Goal: Find specific page/section: Find specific page/section

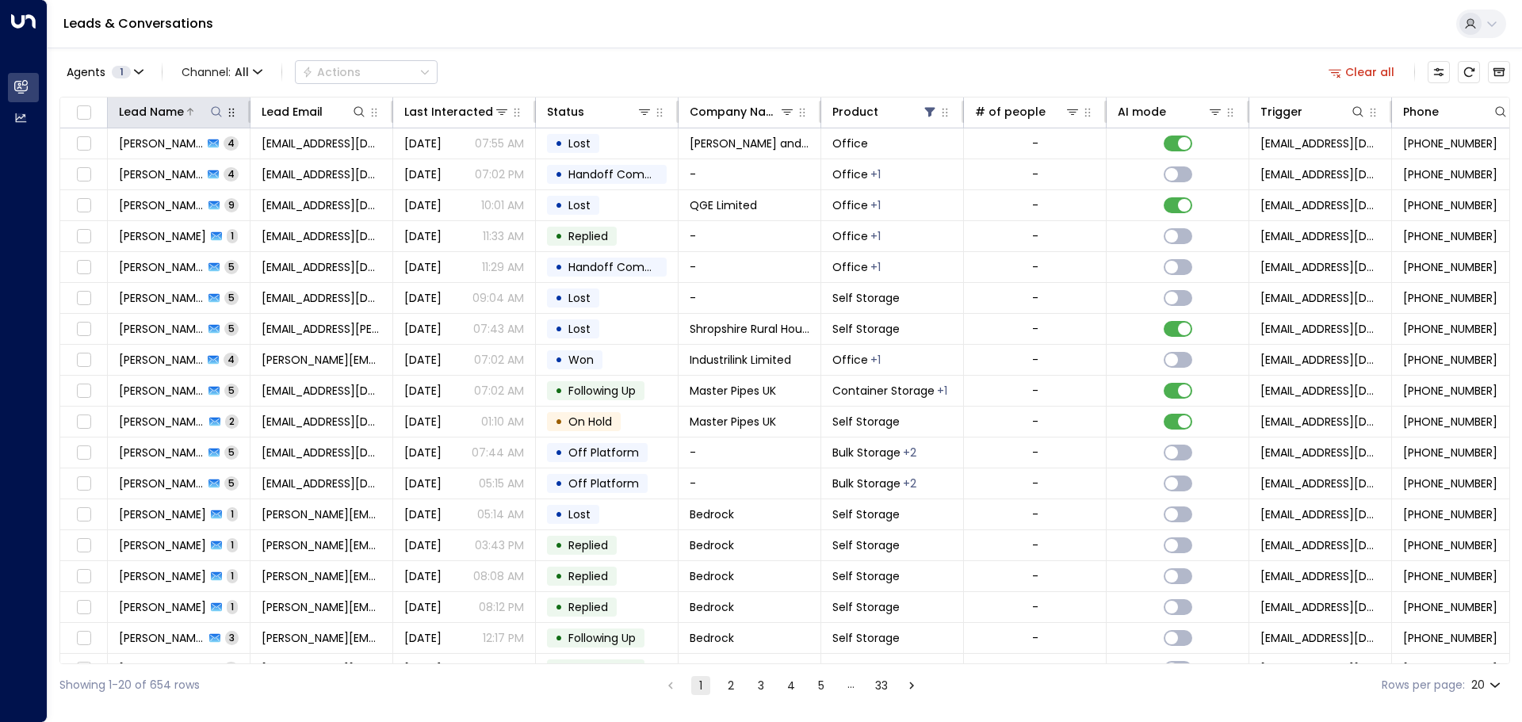
click at [213, 113] on icon at bounding box center [216, 111] width 13 height 13
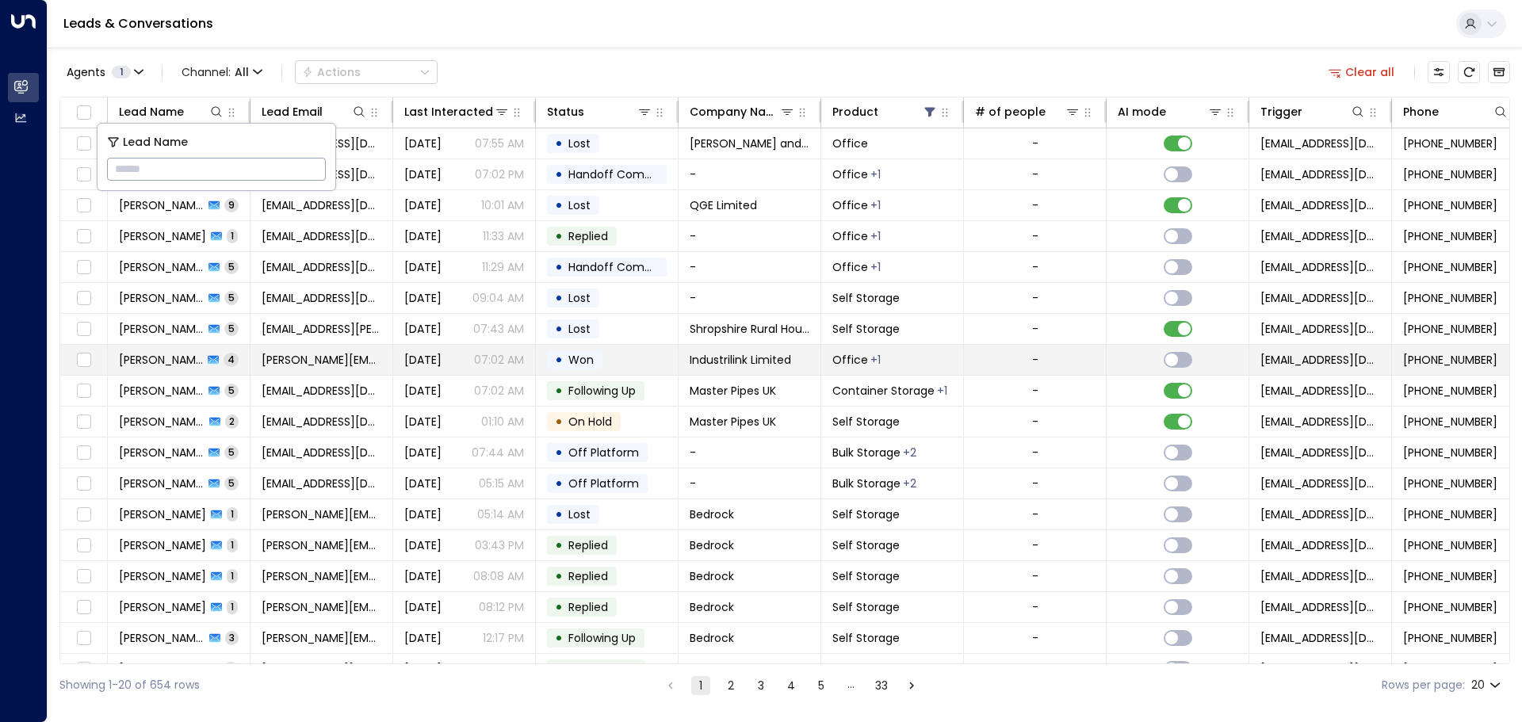
type input "**********"
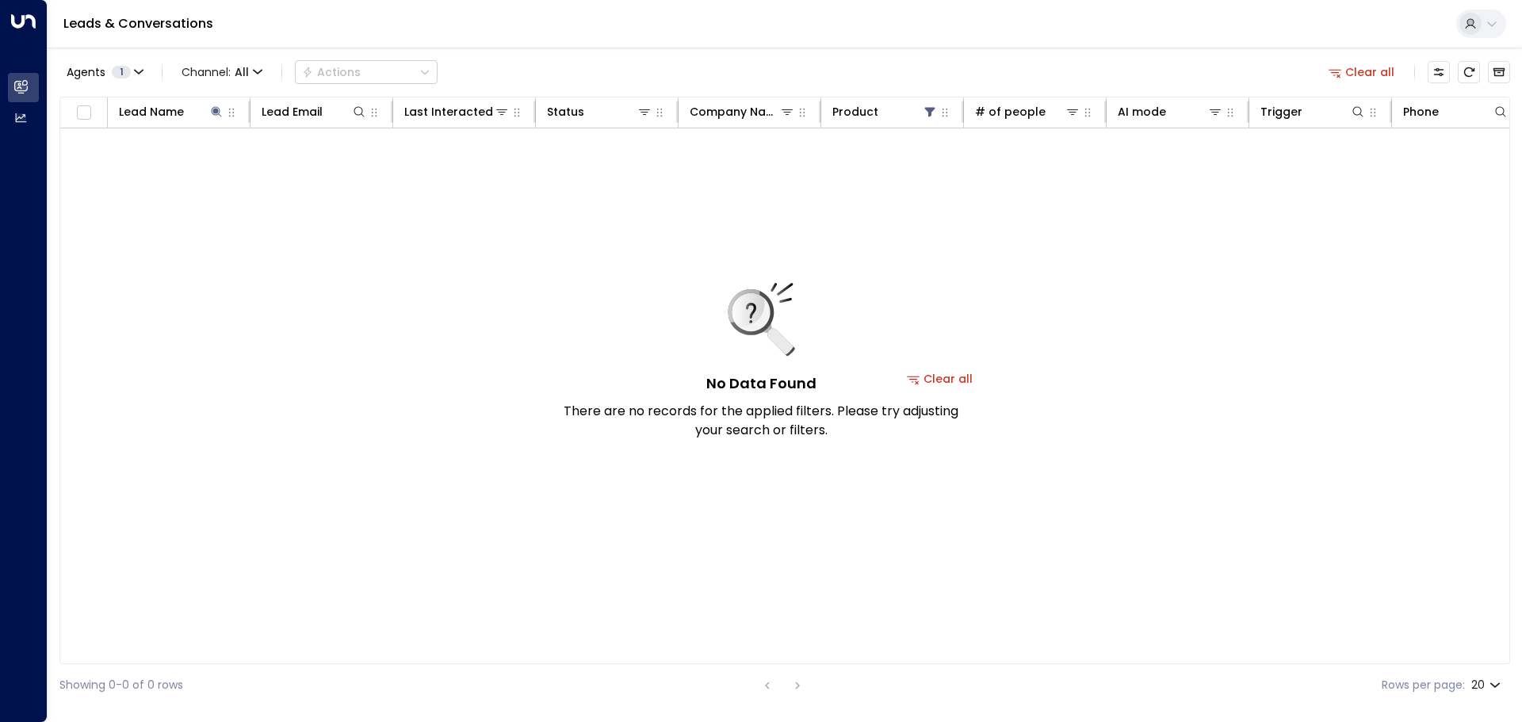
click at [941, 377] on div "No Data Found There are no records for the applied filters. Please try adjustin…" at bounding box center [761, 361] width 396 height 157
click at [965, 380] on button "Clear all" at bounding box center [939, 379] width 79 height 22
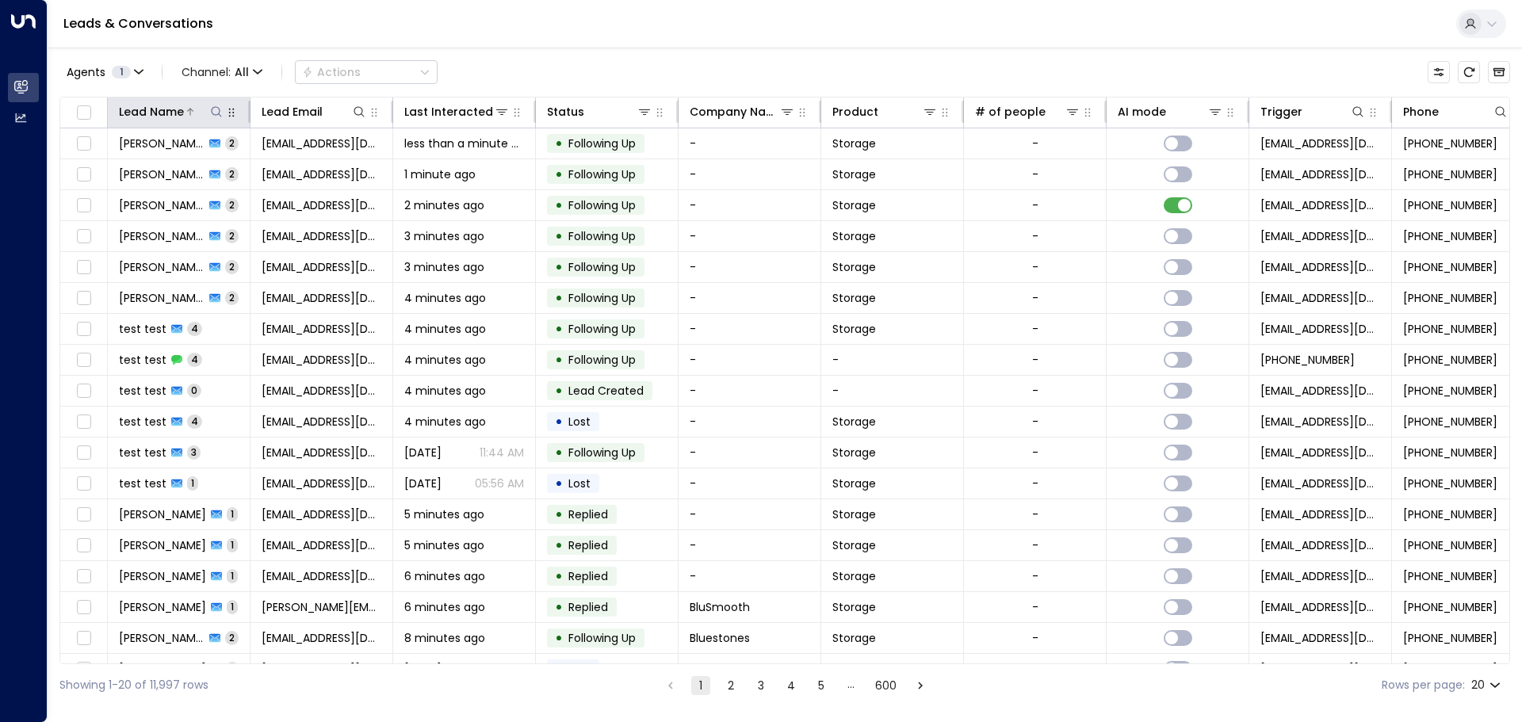
click at [214, 112] on icon at bounding box center [216, 111] width 13 height 13
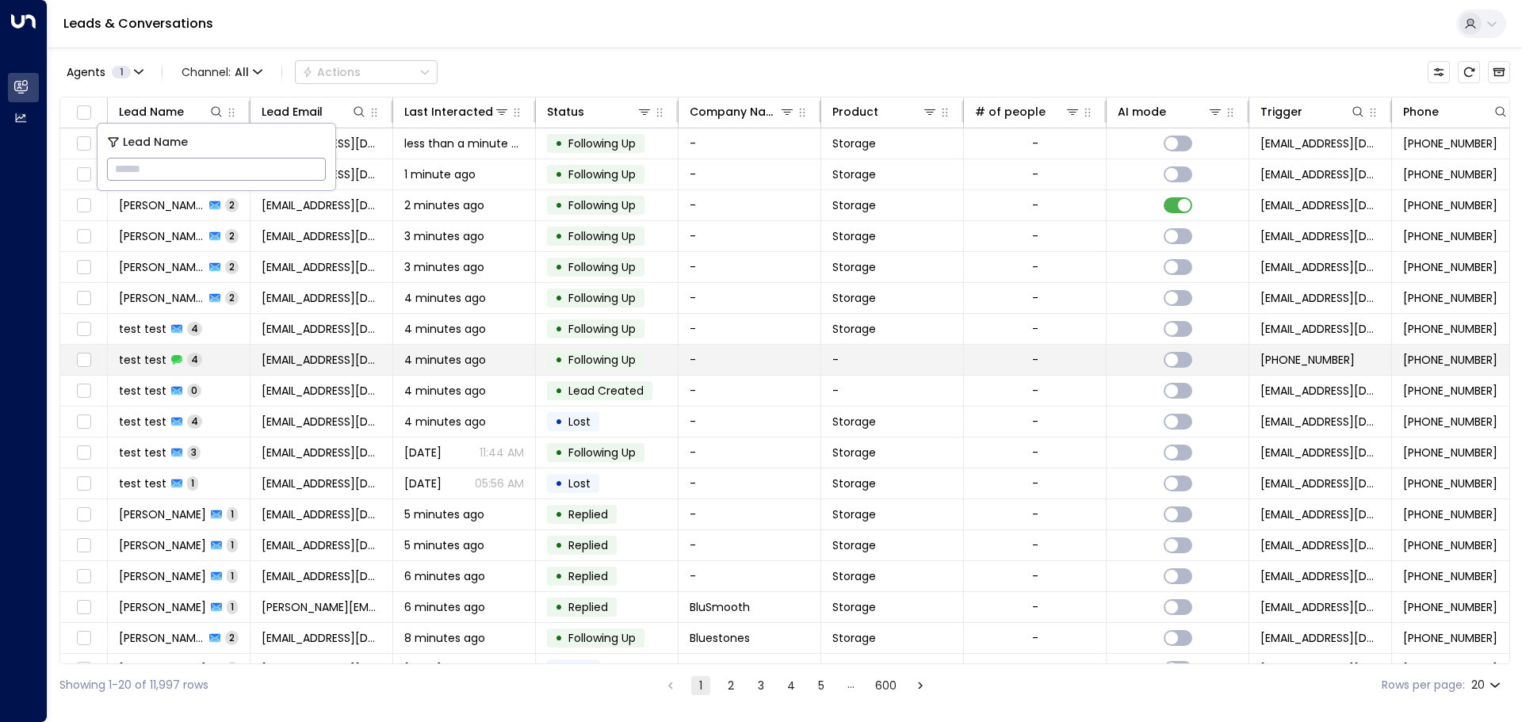
type input "**********"
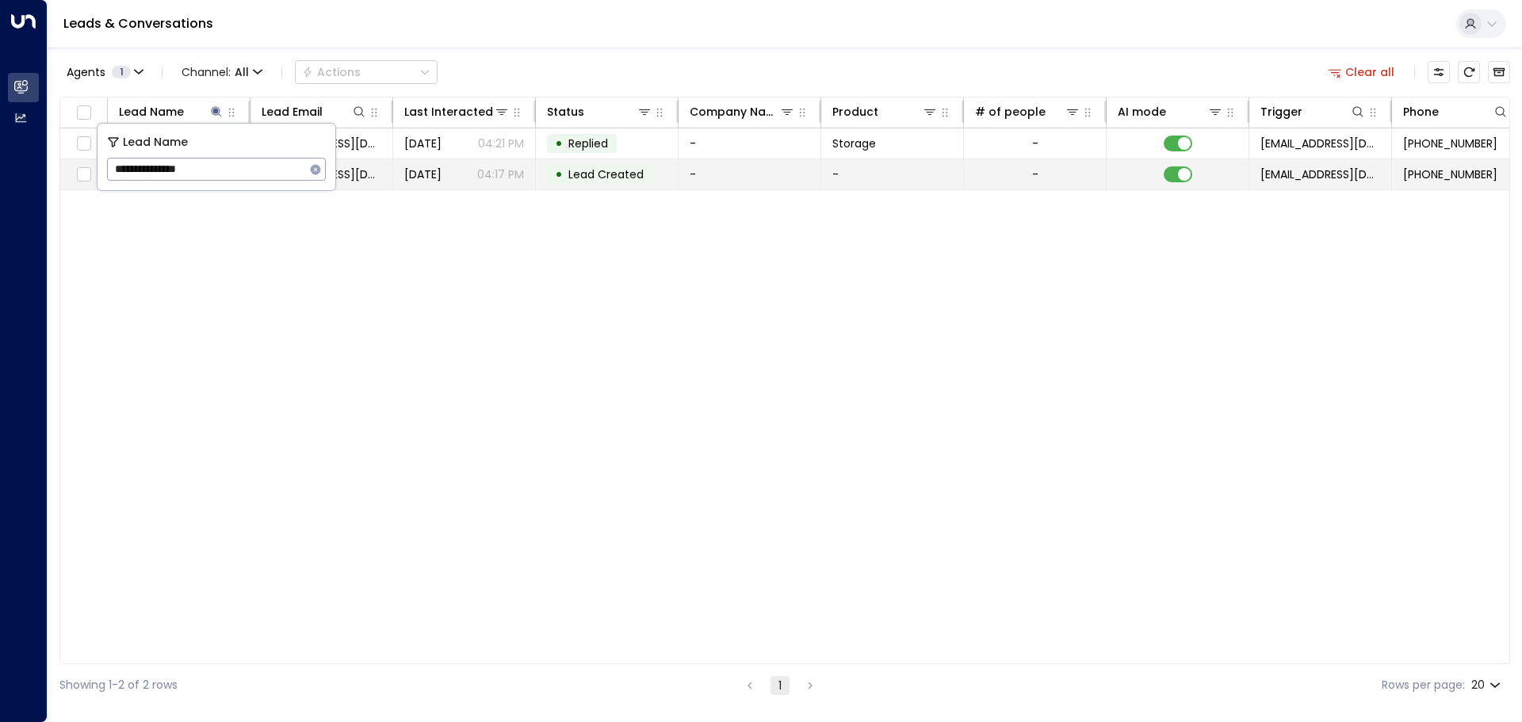
click at [414, 178] on span "[DATE]" at bounding box center [422, 174] width 37 height 16
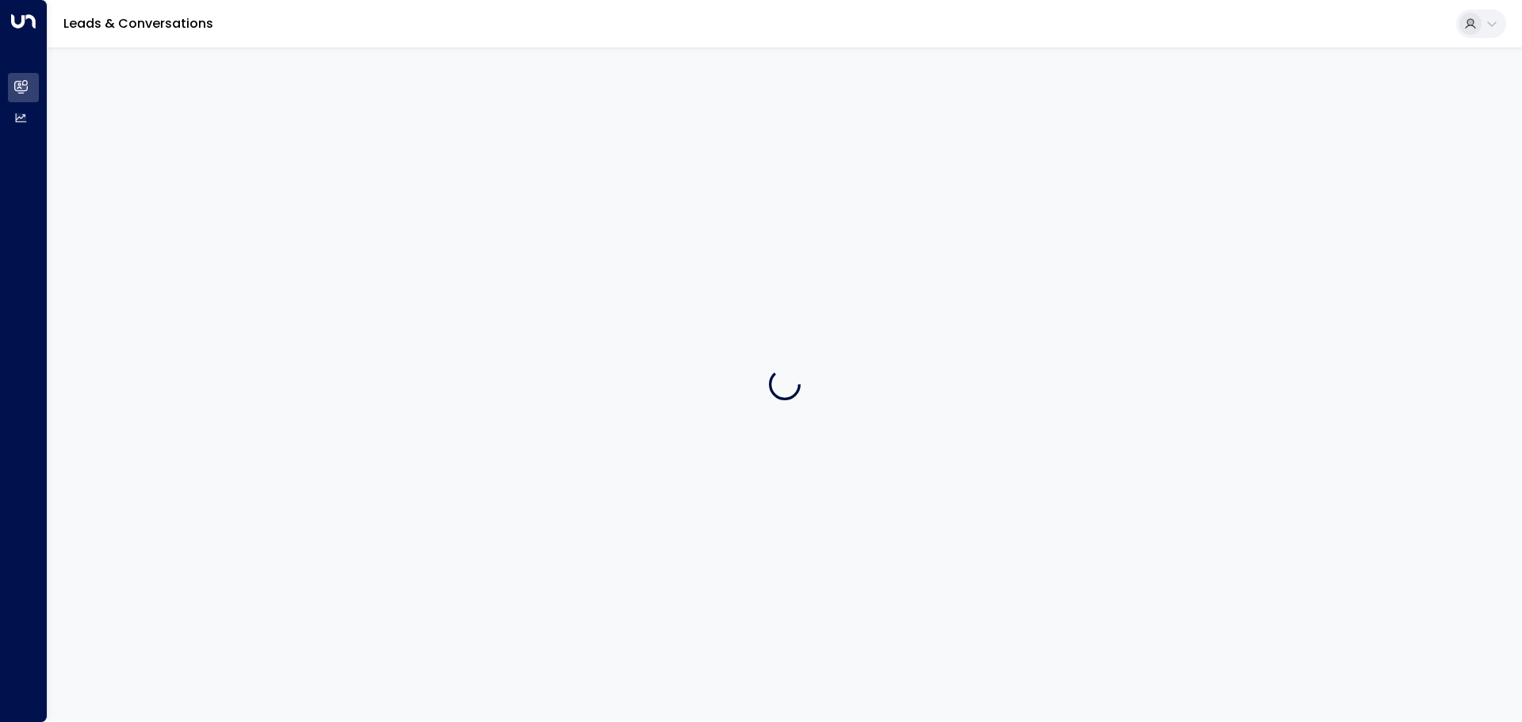
click at [414, 178] on div at bounding box center [785, 385] width 1474 height 674
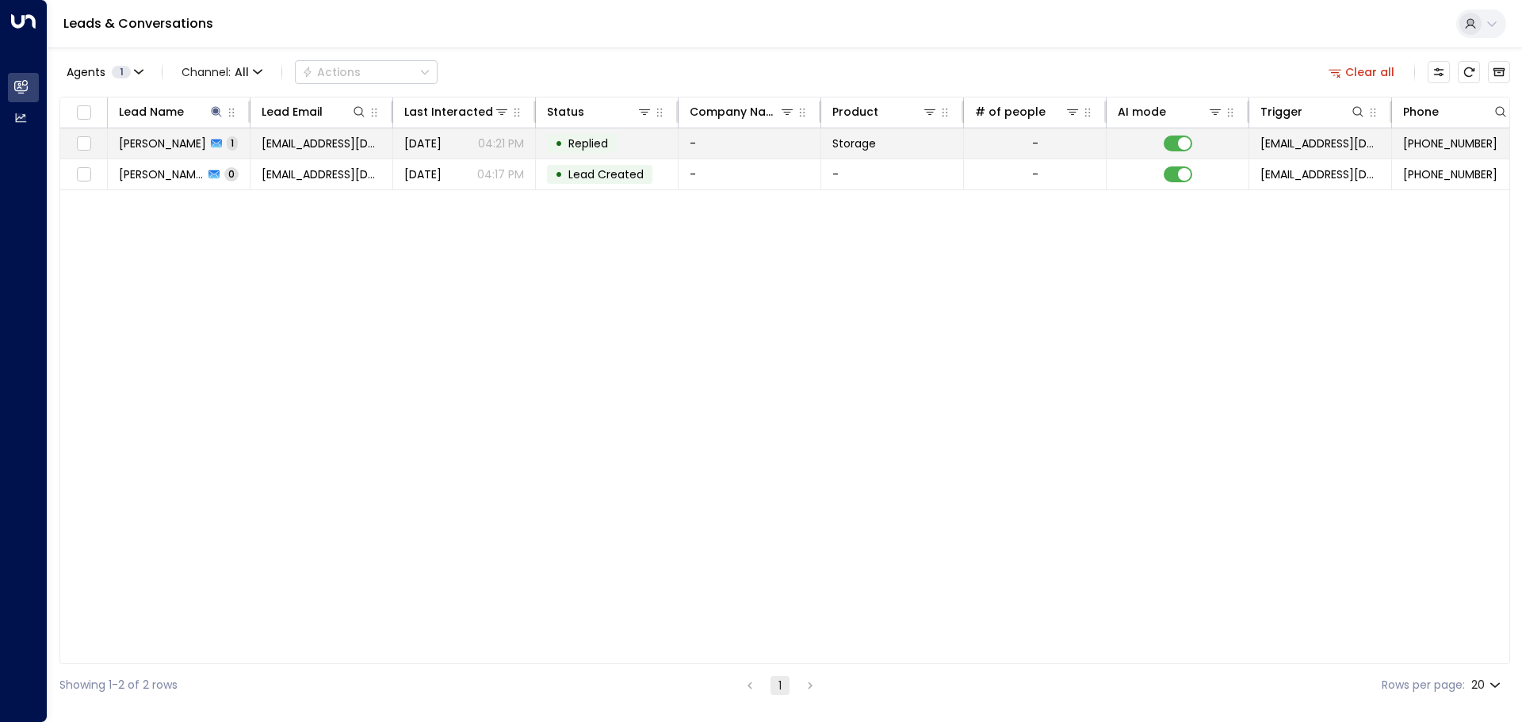
click at [281, 146] on span "[EMAIL_ADDRESS][DOMAIN_NAME]" at bounding box center [322, 144] width 120 height 16
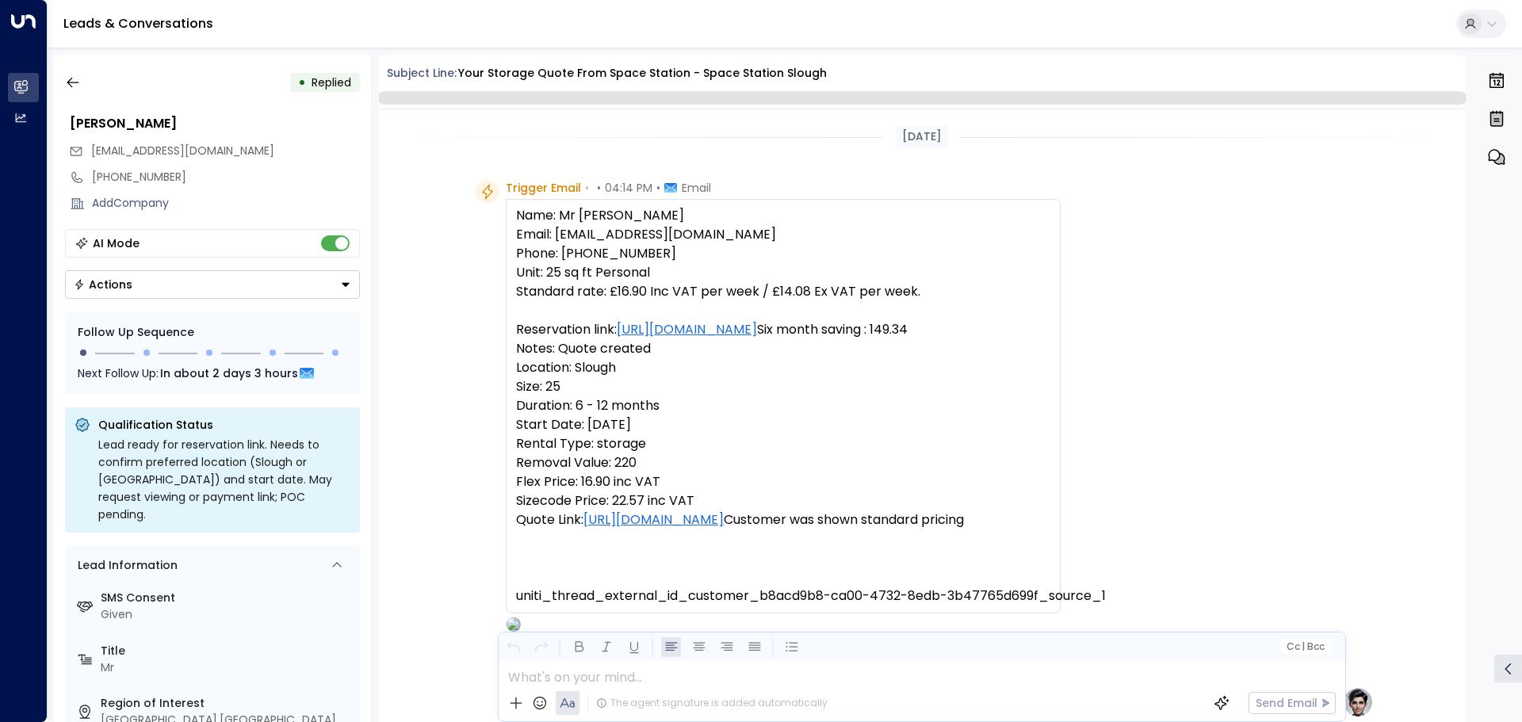
scroll to position [687, 0]
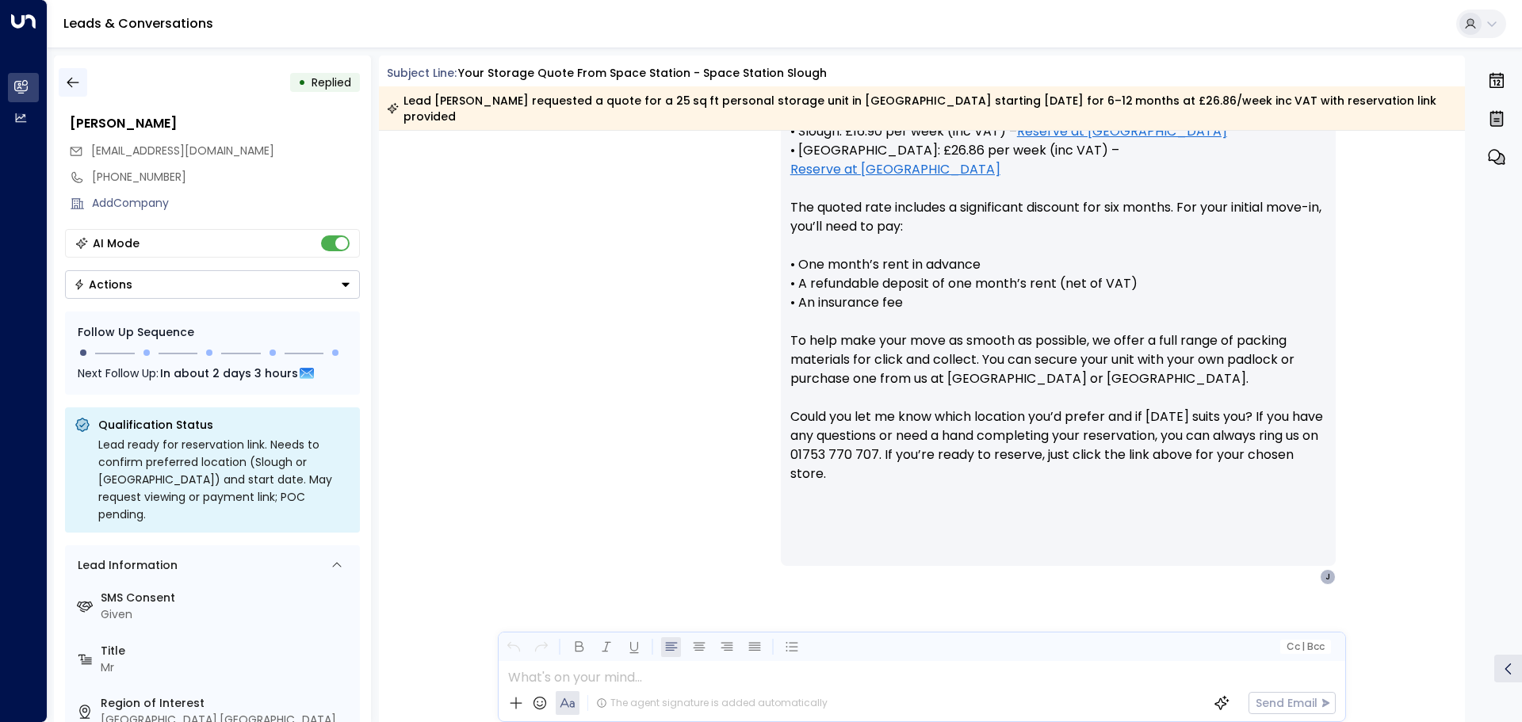
click at [74, 79] on icon "button" at bounding box center [73, 82] width 16 height 16
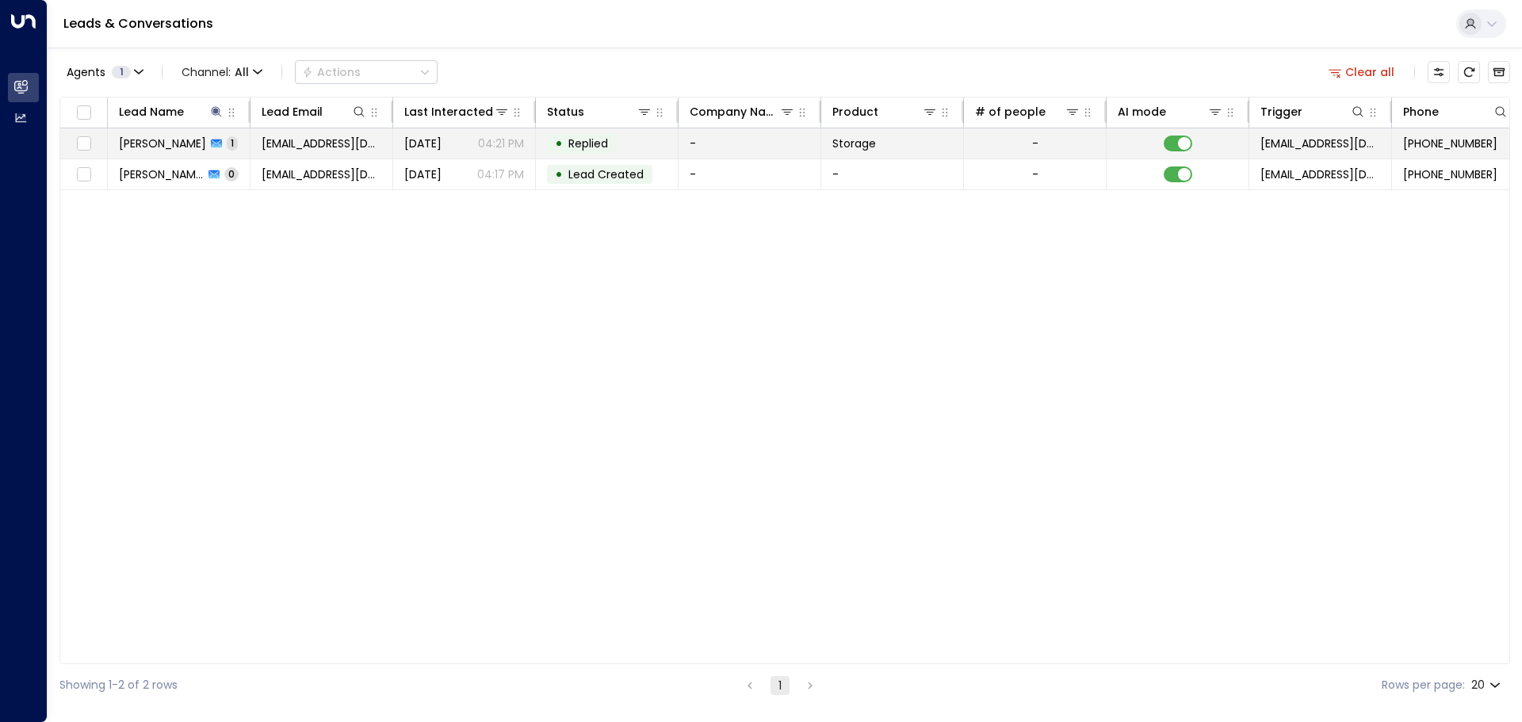
click at [231, 147] on td "[PERSON_NAME] 1" at bounding box center [179, 143] width 143 height 30
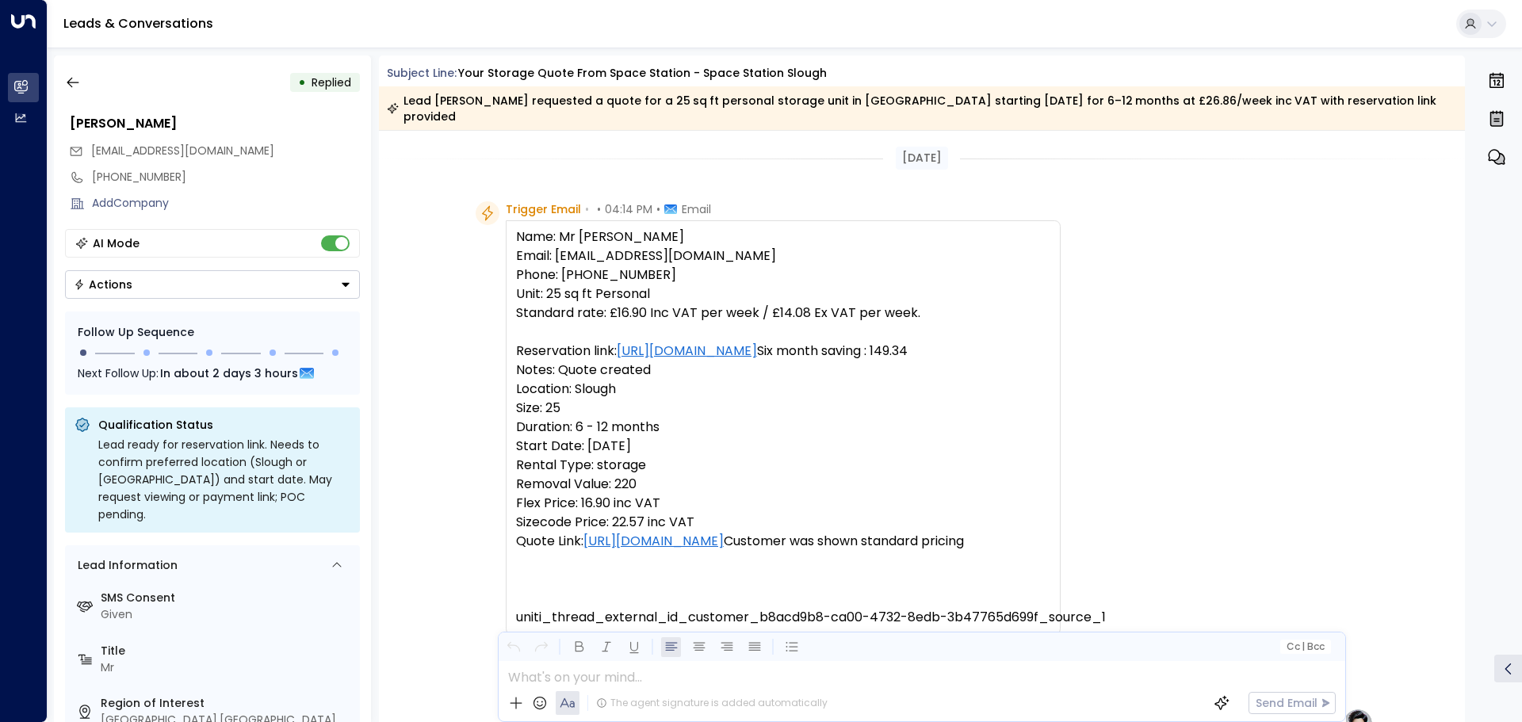
scroll to position [613, 0]
